Goal: Task Accomplishment & Management: Manage account settings

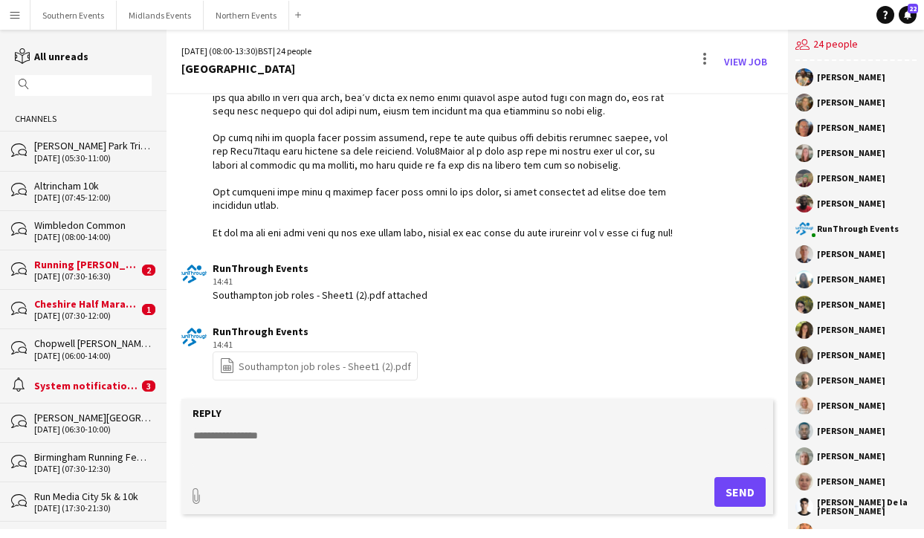
scroll to position [2927, 0]
click at [63, 11] on button "Southern Events Close" at bounding box center [73, 15] width 86 height 29
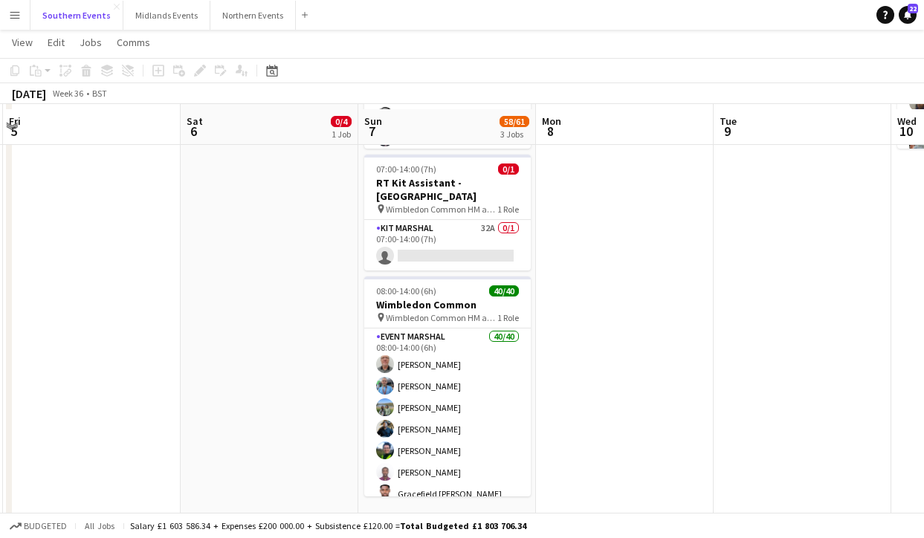
scroll to position [249, 0]
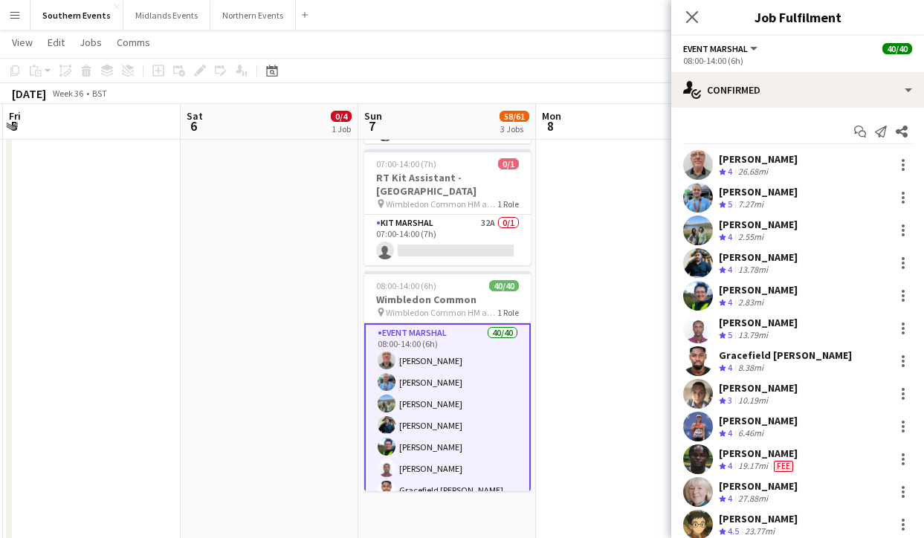
click at [786, 171] on div "[PERSON_NAME] Crew rating 4 26.68mi" at bounding box center [797, 165] width 253 height 30
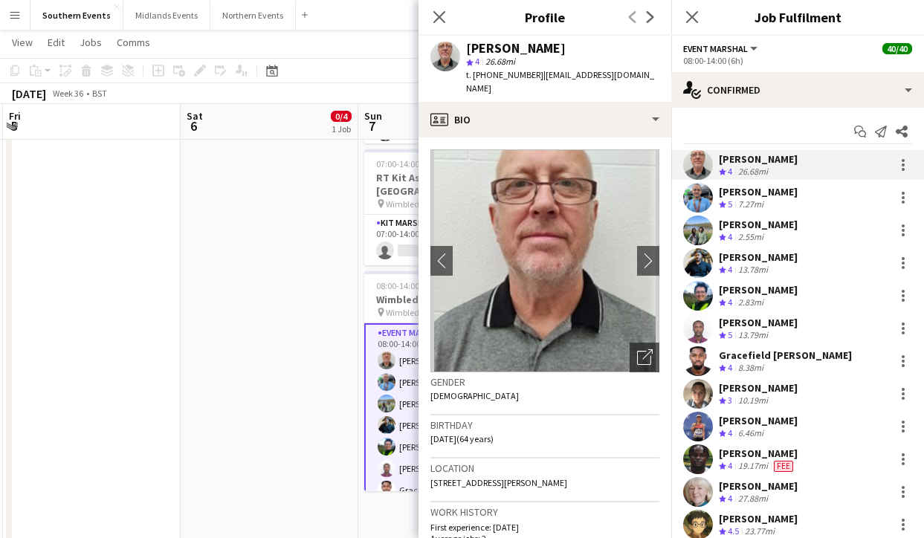
click at [793, 190] on div "[PERSON_NAME]" at bounding box center [757, 191] width 79 height 13
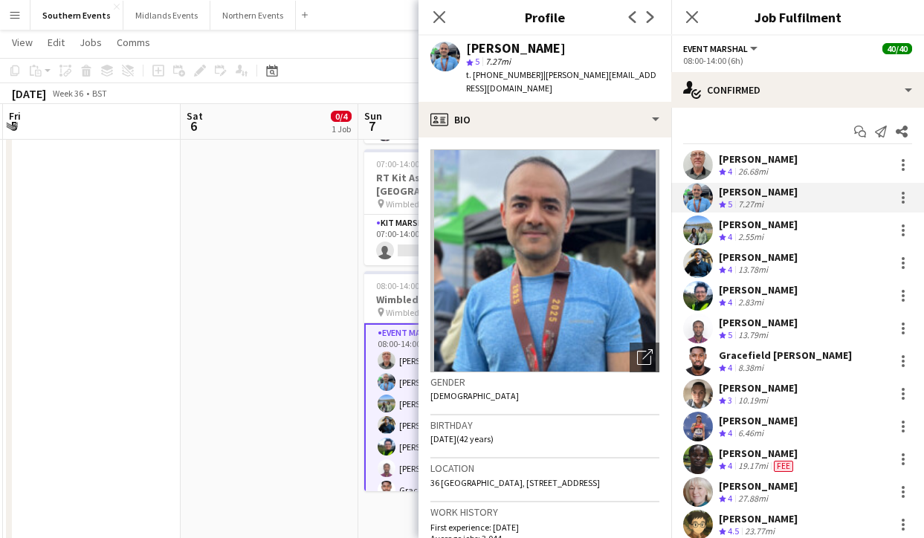
click at [791, 227] on div "[PERSON_NAME]" at bounding box center [757, 224] width 79 height 13
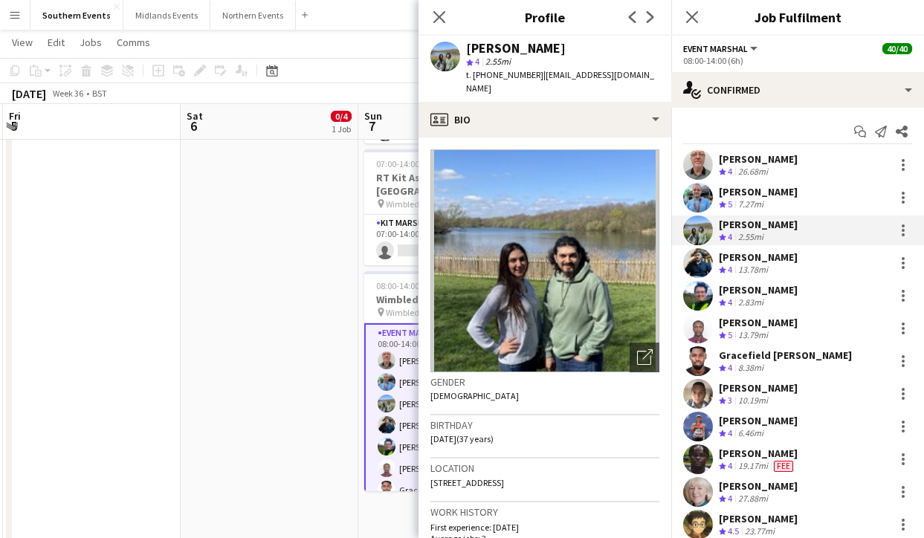
click at [806, 168] on div "[PERSON_NAME] Crew rating 4 26.68mi" at bounding box center [797, 165] width 253 height 30
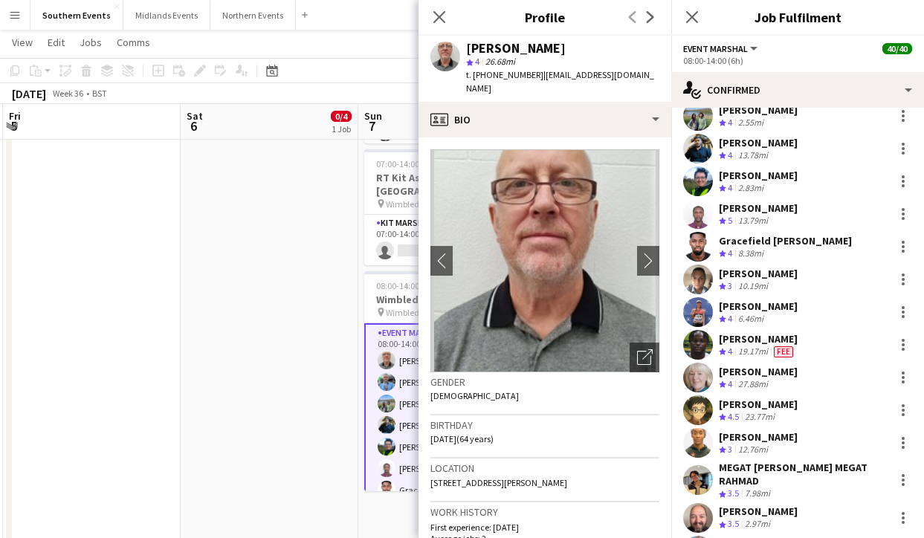
scroll to position [117, 0]
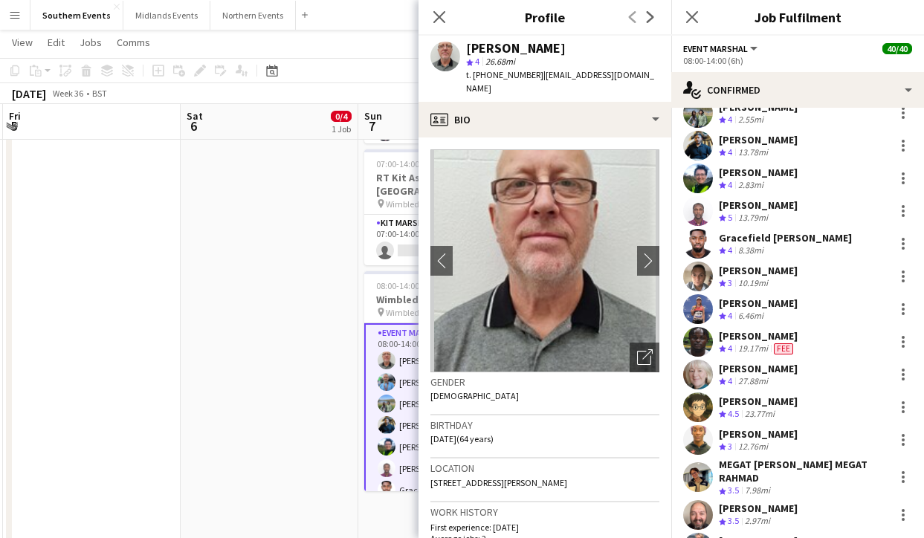
click at [787, 253] on div "Crew rating 4 8.38mi" at bounding box center [784, 250] width 133 height 13
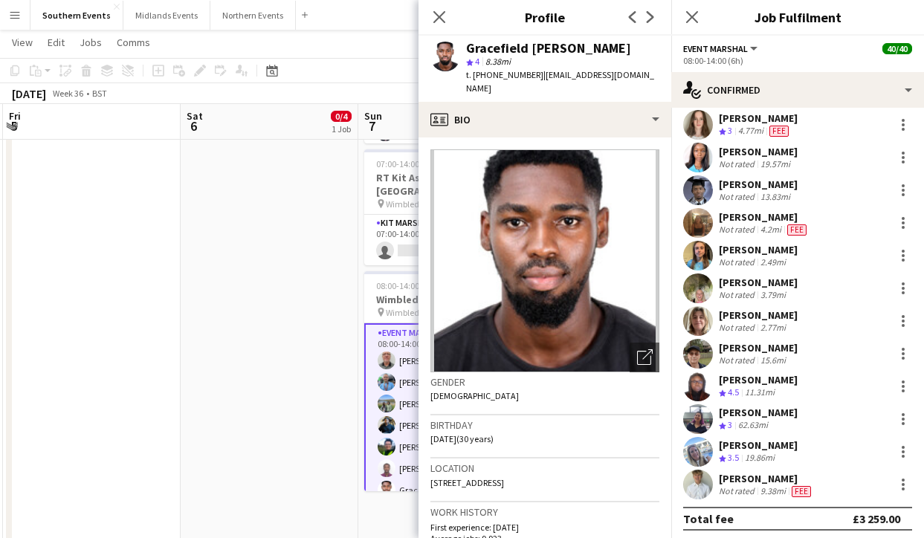
scroll to position [969, 0]
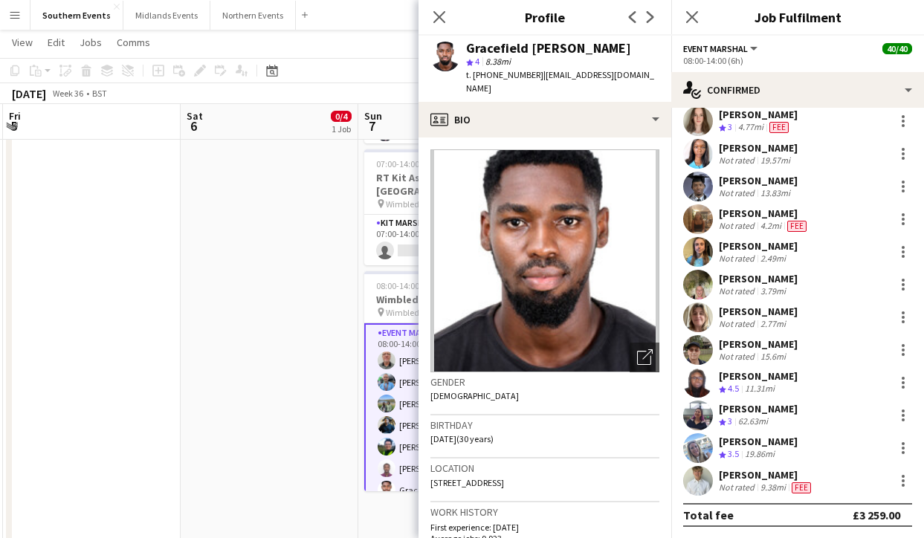
click at [762, 484] on div "9.38mi" at bounding box center [772, 487] width 31 height 12
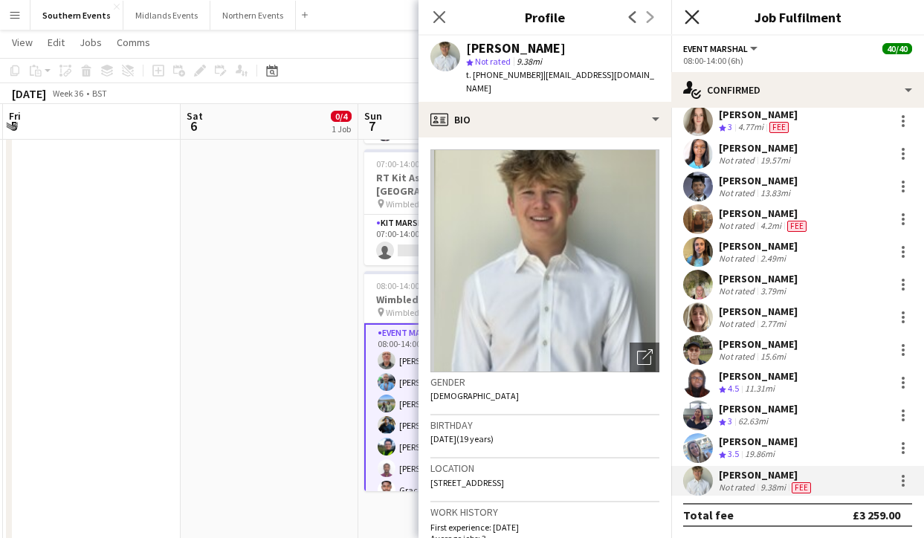
click at [695, 18] on icon "Close pop-in" at bounding box center [691, 17] width 14 height 14
